Goal: Task Accomplishment & Management: Complete application form

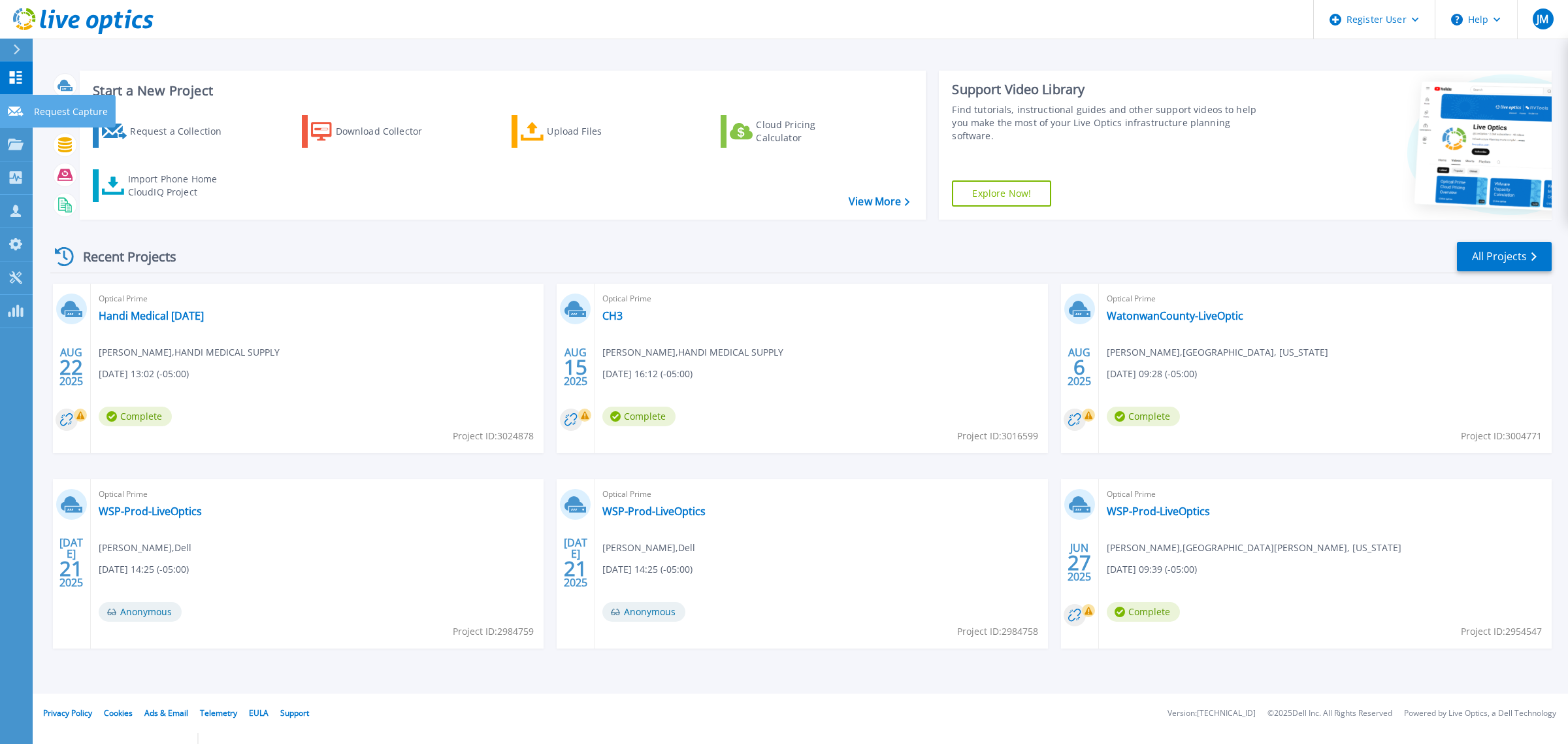
click at [2, 106] on link "Request Capture Request Capture" at bounding box center [16, 112] width 32 height 33
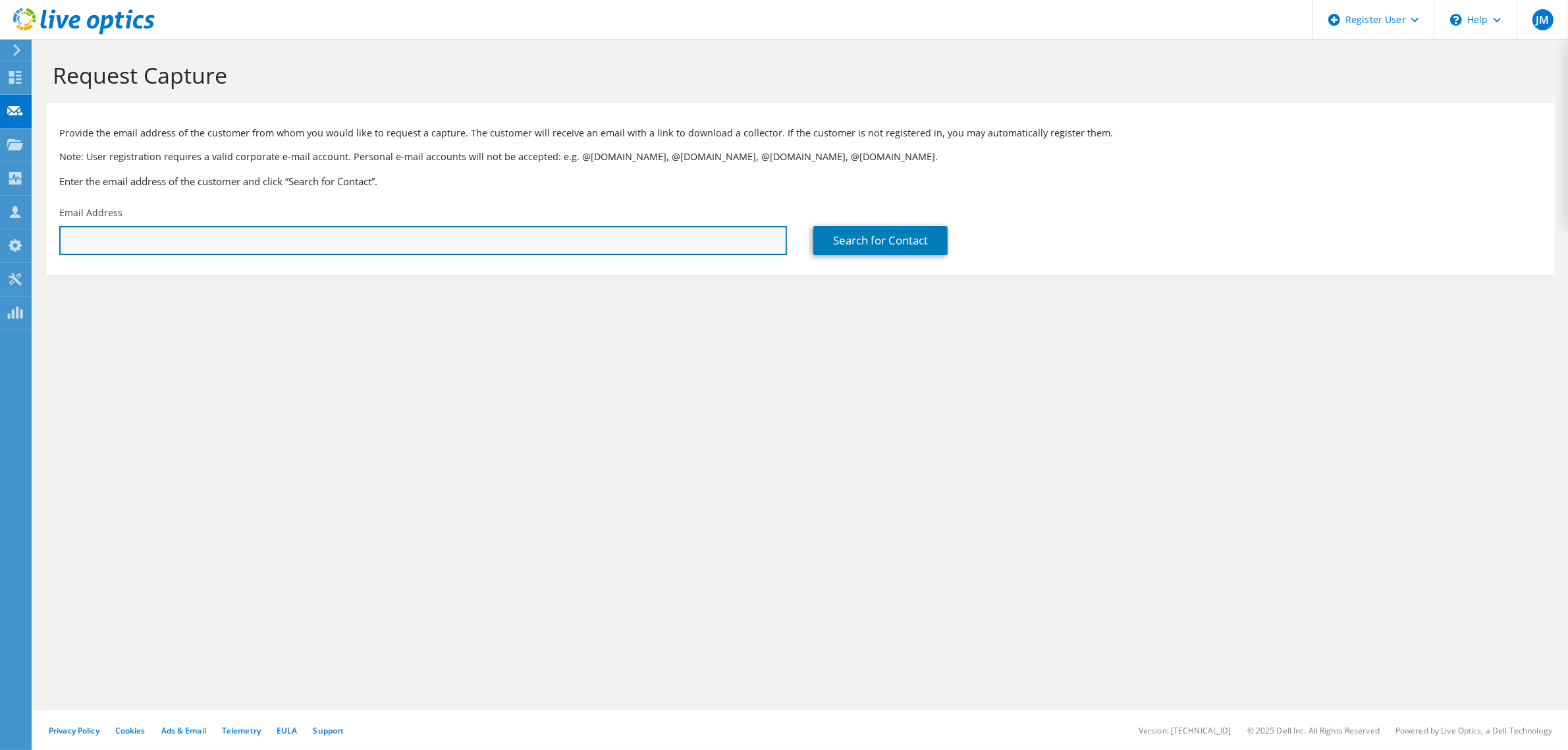
click at [270, 230] on input "text" at bounding box center [423, 240] width 728 height 29
paste input "lucas.beneke@dc.k12.mn.us"
type input "lucas.beneke@dc.k12.mn.us"
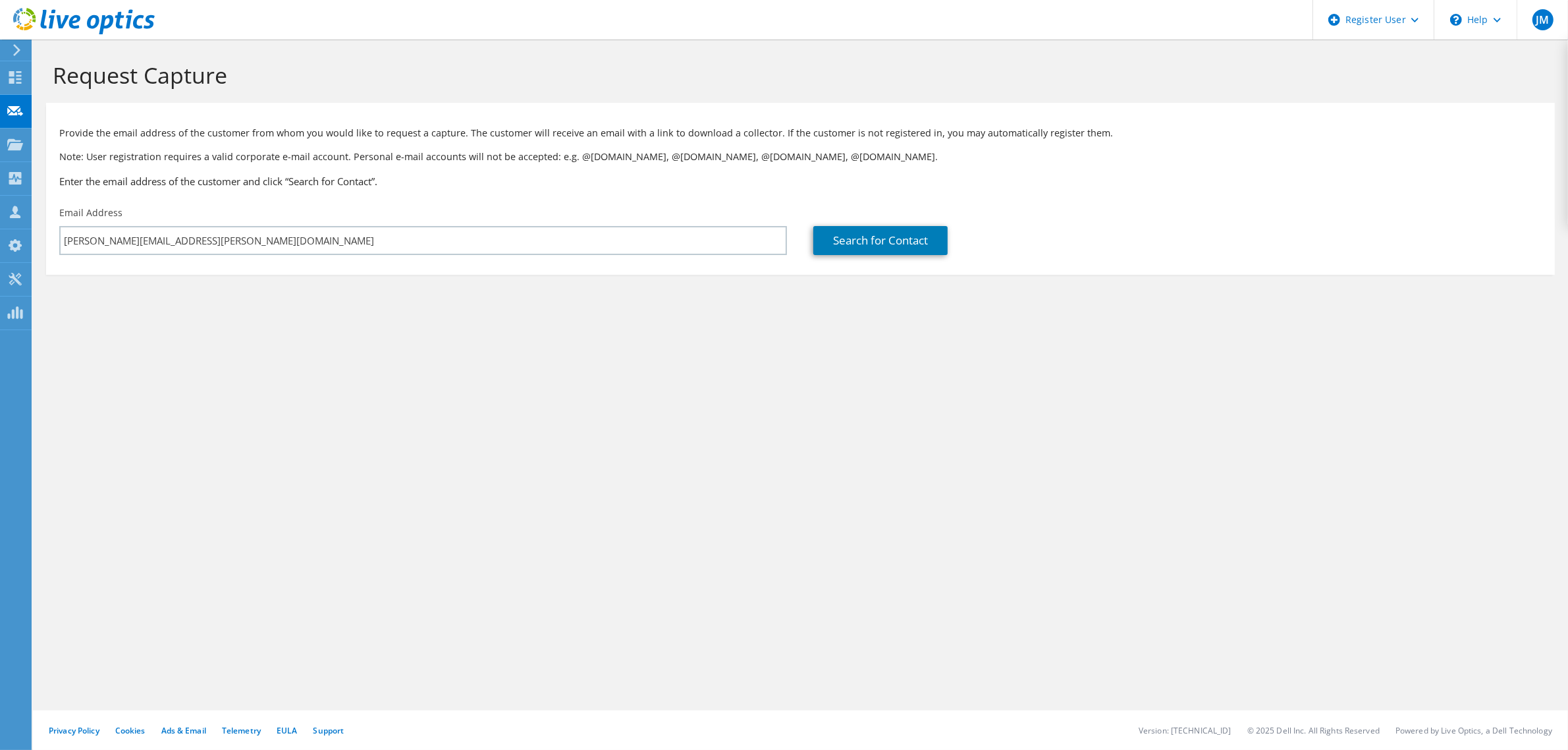
click at [853, 255] on div "Search for Contact" at bounding box center [1178, 230] width 755 height 61
click at [867, 239] on link "Search for Contact" at bounding box center [880, 240] width 134 height 29
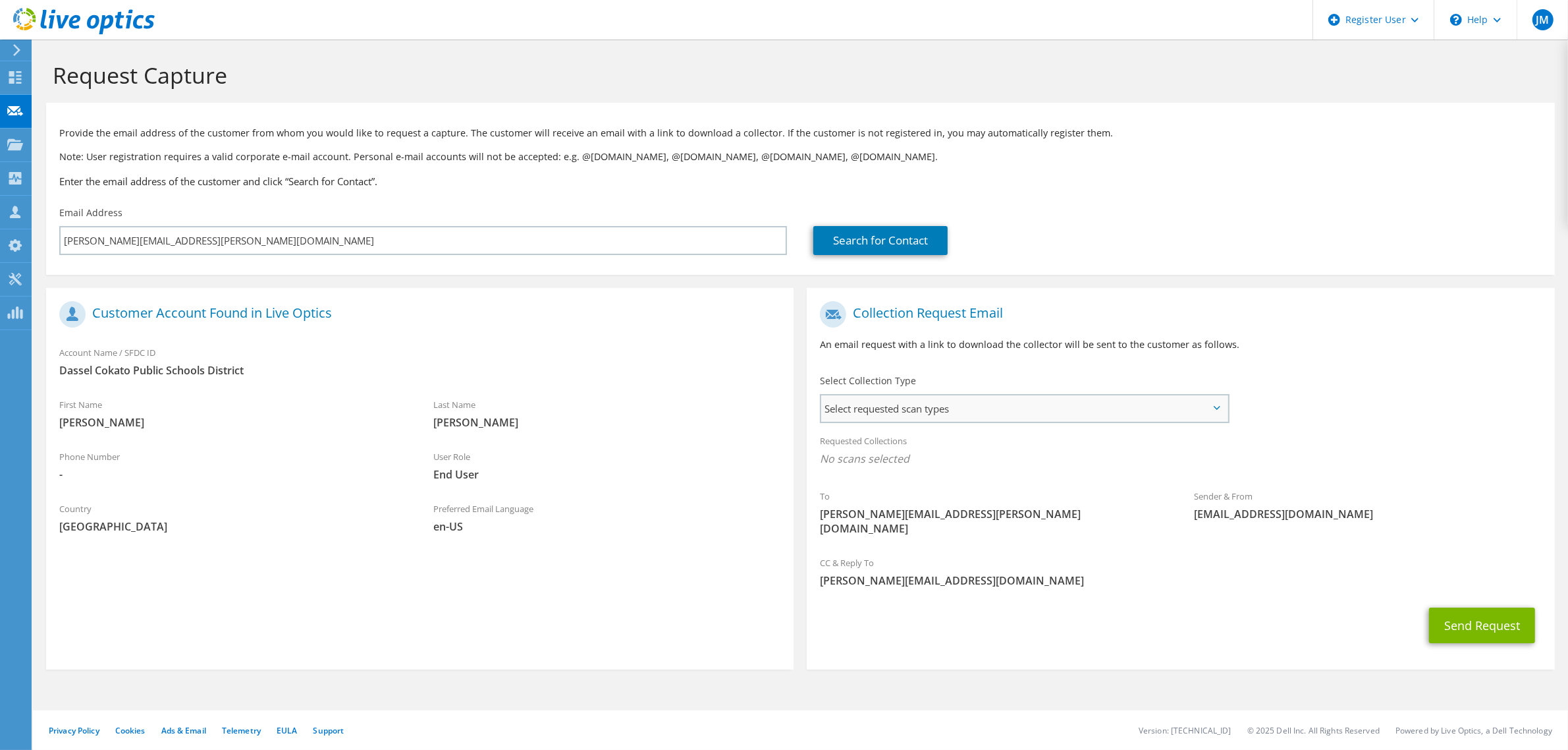
click at [1051, 410] on span "Select requested scan types" at bounding box center [1025, 408] width 406 height 26
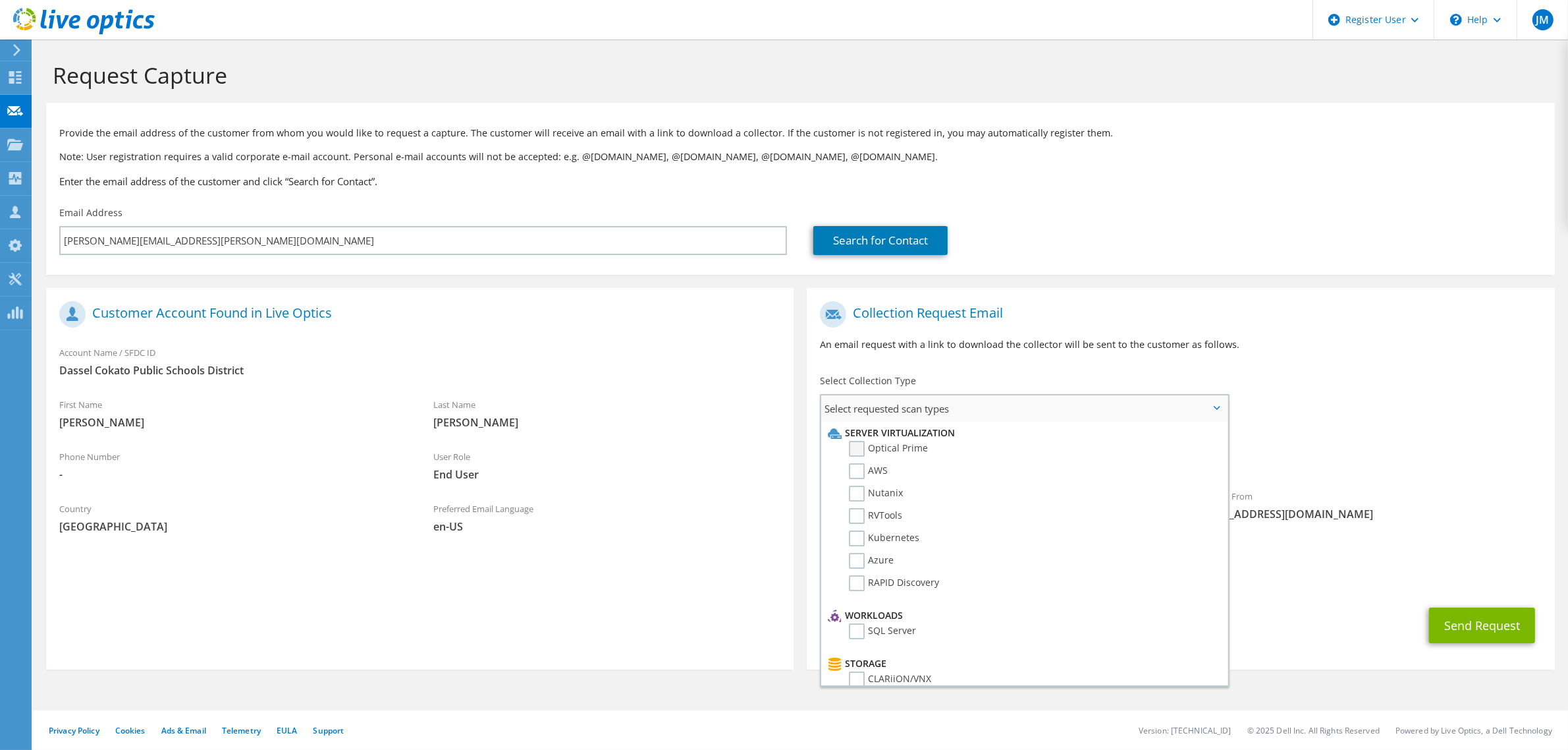
click at [880, 446] on label "Optical Prime" at bounding box center [888, 448] width 79 height 16
click at [0, 0] on input "Optical Prime" at bounding box center [0, 0] width 0 height 0
click at [1418, 406] on div "To lucas.beneke@dc.k12.mn.us Sender & From liveoptics@liveoptics.com" at bounding box center [1180, 423] width 747 height 258
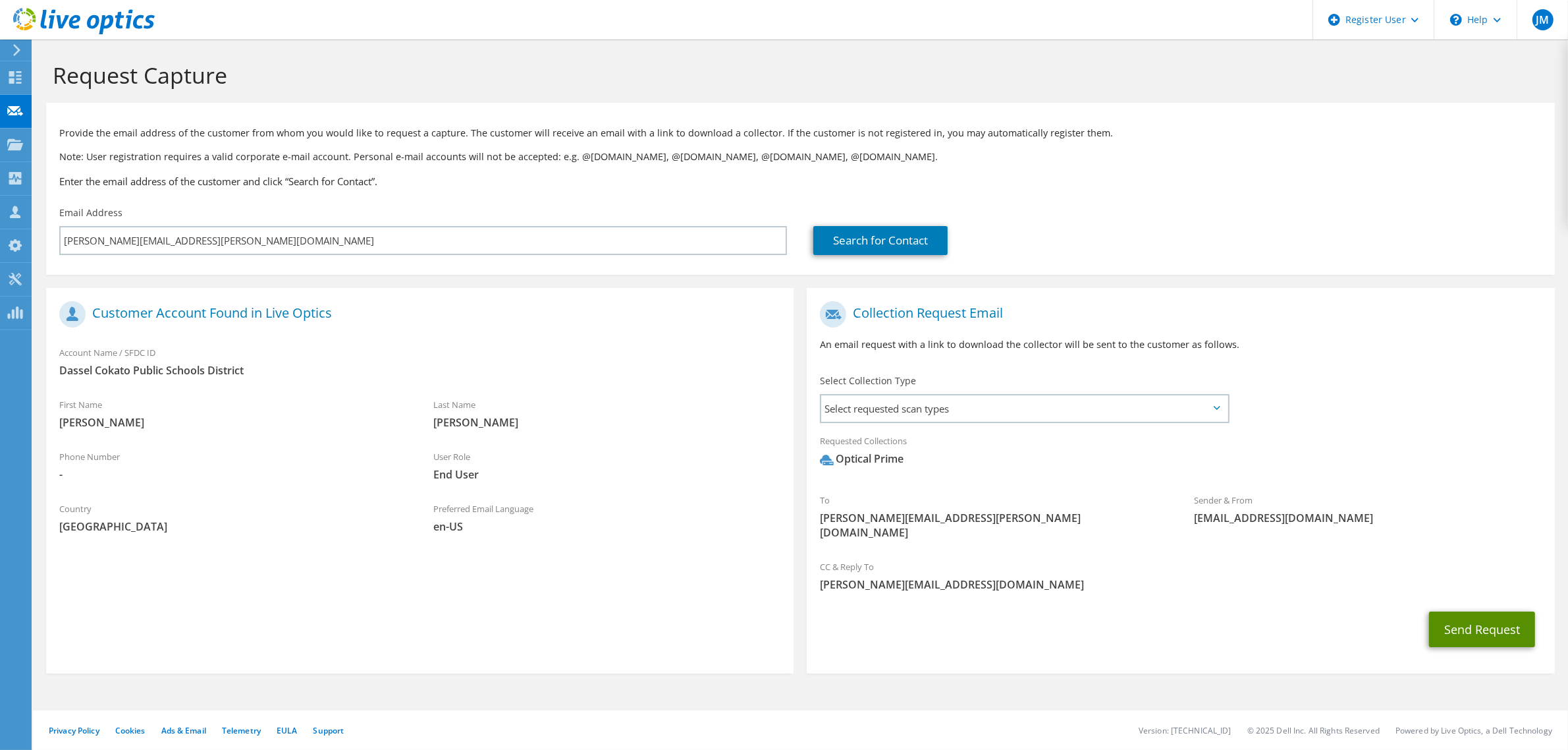
click at [1474, 611] on button "Send Request" at bounding box center [1482, 629] width 106 height 35
click at [1100, 409] on span "Select requested scan types" at bounding box center [1025, 408] width 406 height 26
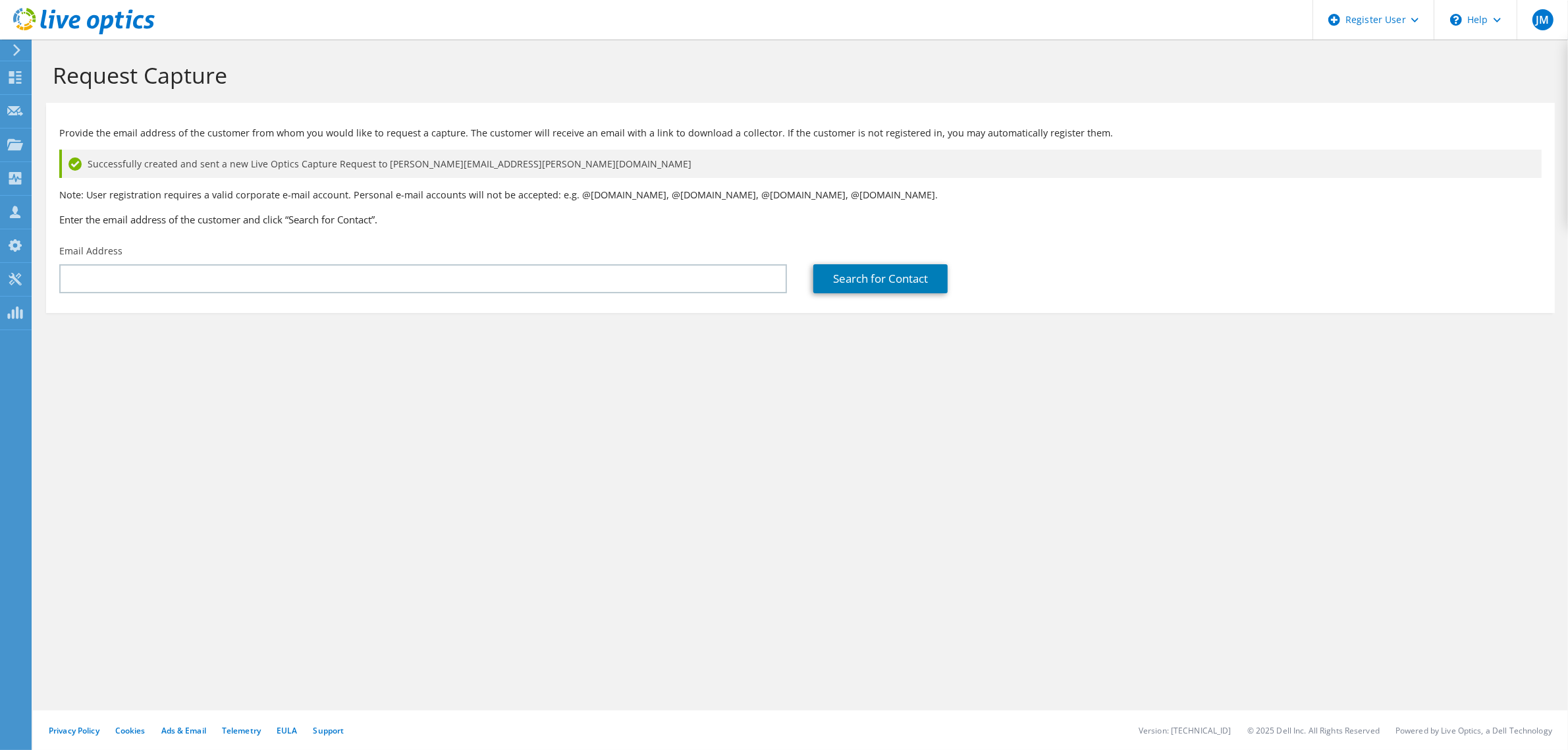
drag, startPoint x: 0, startPoint y: 0, endPoint x: 1474, endPoint y: 390, distance: 1524.7
click at [1474, 390] on div "Request Capture Provide the email address of the customer from whom you would l…" at bounding box center [800, 394] width 1535 height 710
